Goal: Navigation & Orientation: Find specific page/section

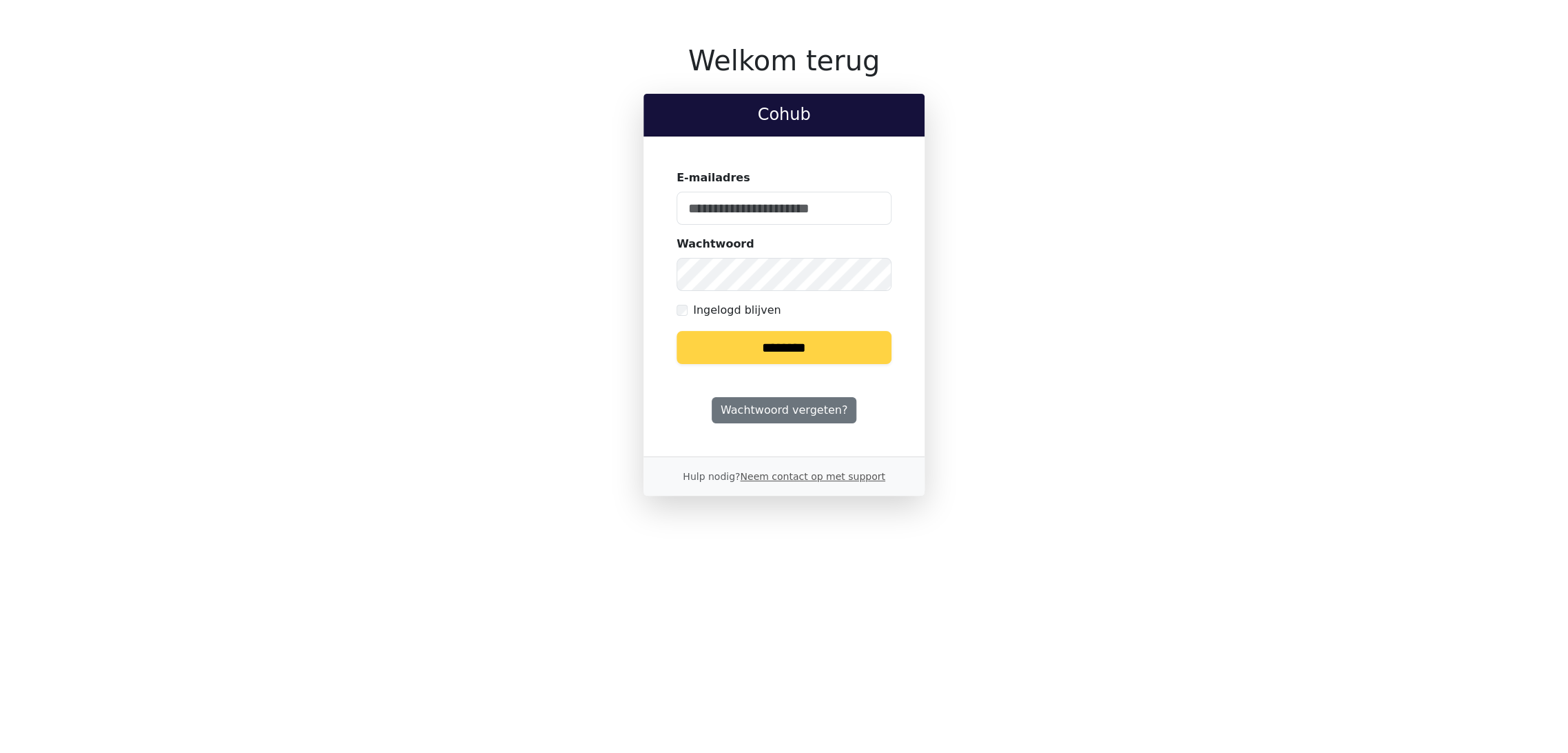
type input "**********"
click at [773, 346] on input "********" at bounding box center [784, 347] width 215 height 33
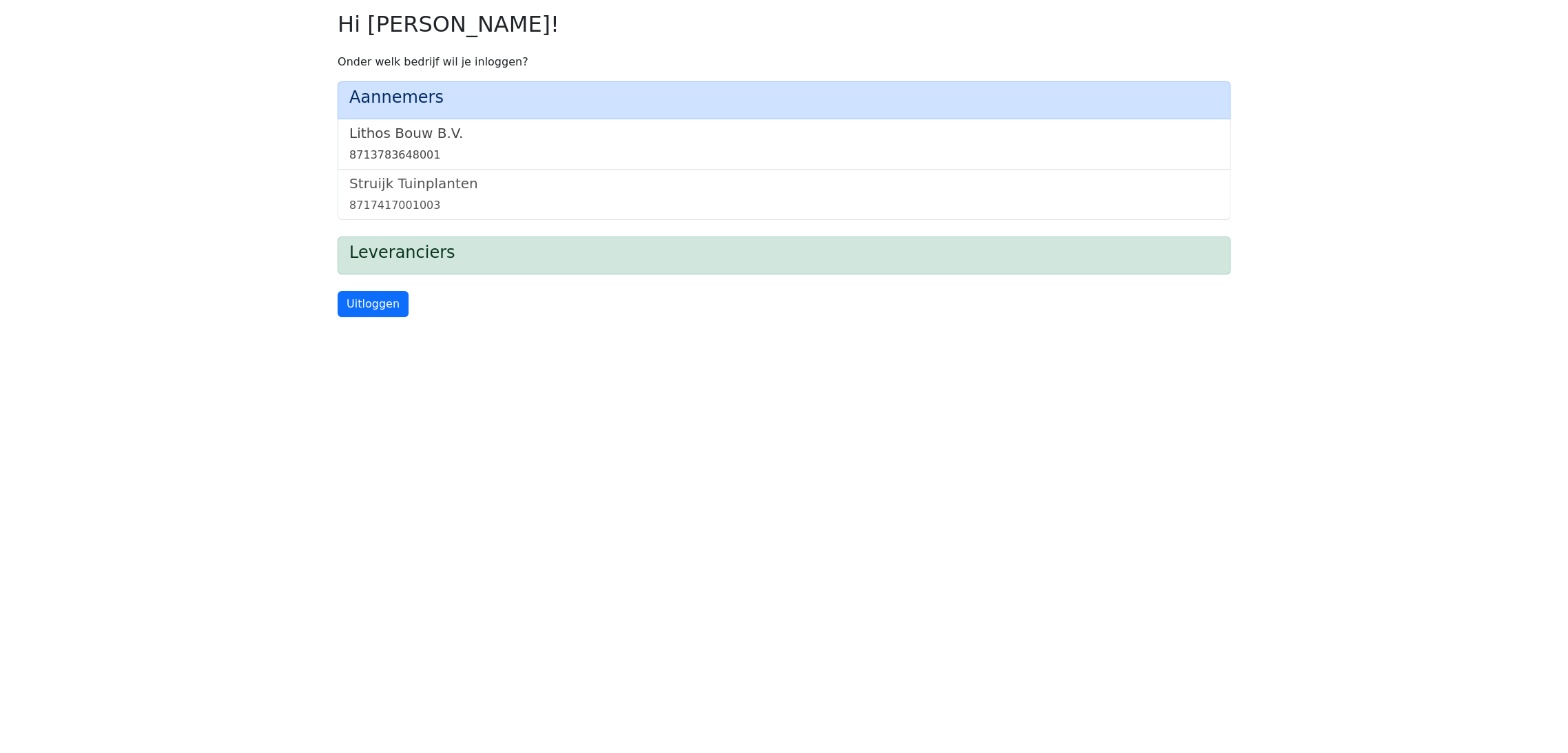
click at [394, 142] on link "Lithos Bouw B.V. 8713783648001" at bounding box center [783, 144] width 869 height 39
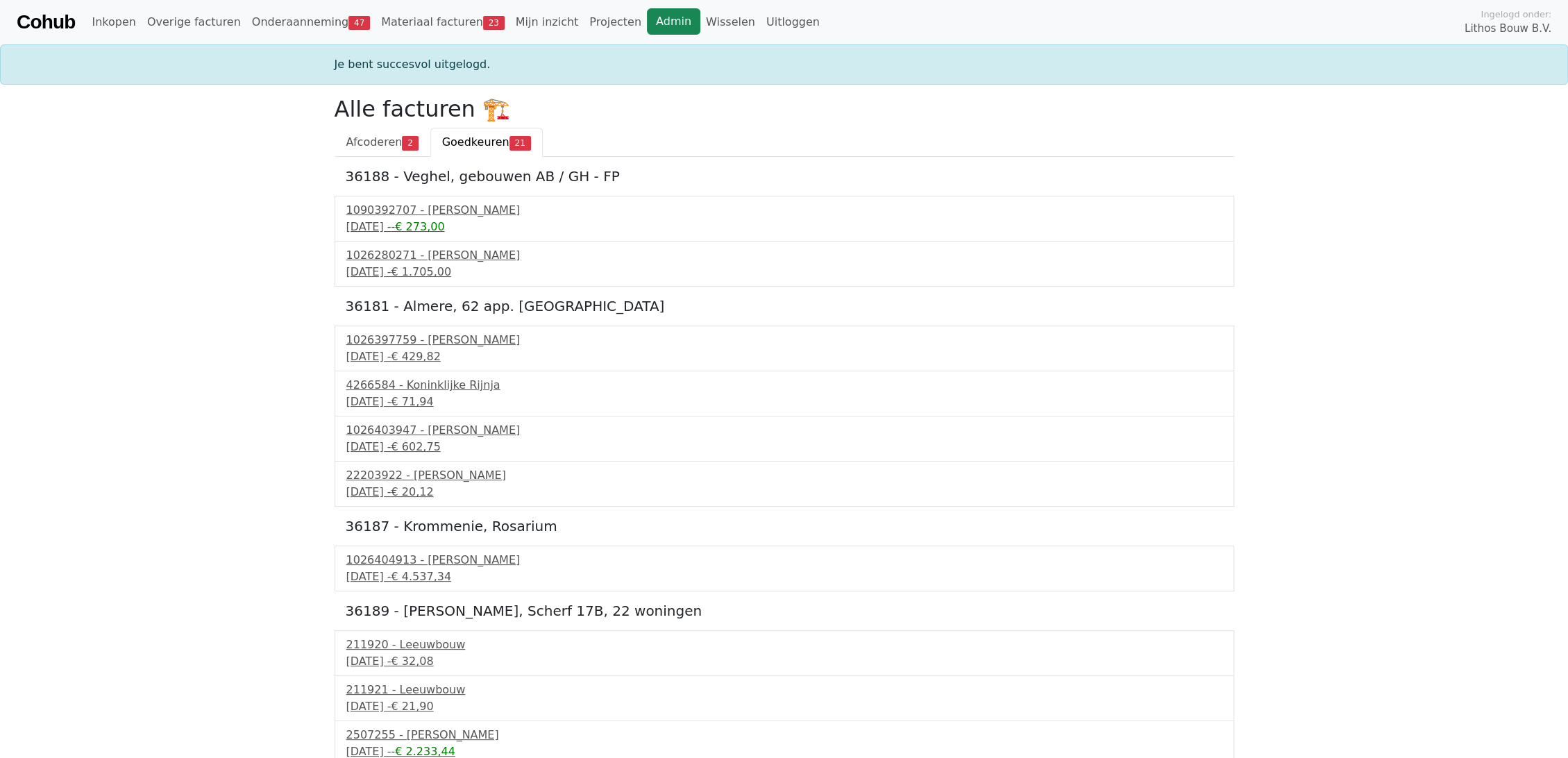
click at [647, 23] on link "Admin" at bounding box center [673, 21] width 53 height 26
